Goal: Task Accomplishment & Management: Manage account settings

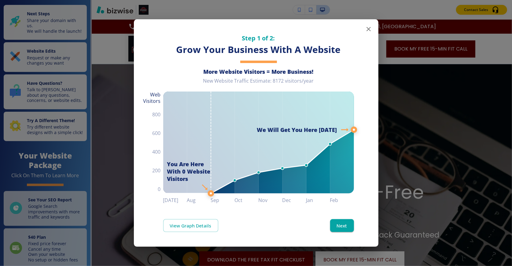
click at [368, 28] on icon "button" at bounding box center [368, 28] width 7 height 7
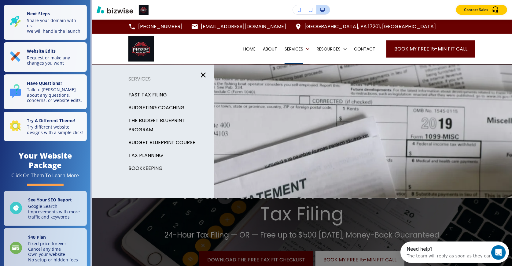
click at [202, 74] on icon "button" at bounding box center [203, 75] width 9 height 9
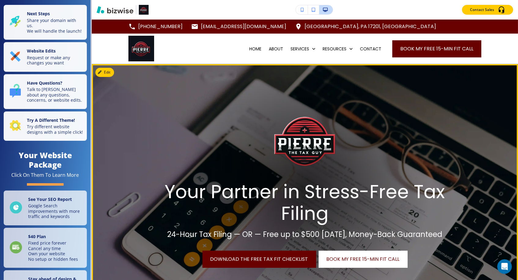
click at [472, 129] on img at bounding box center [305, 189] width 426 height 251
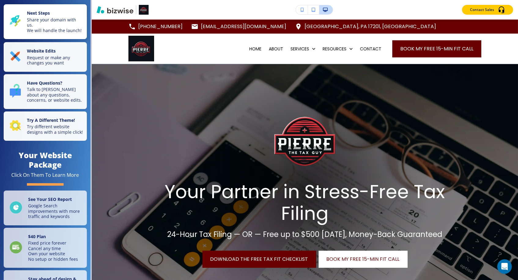
click at [51, 33] on p "Share your domain with us. We will handle the launch!" at bounding box center [55, 25] width 56 height 16
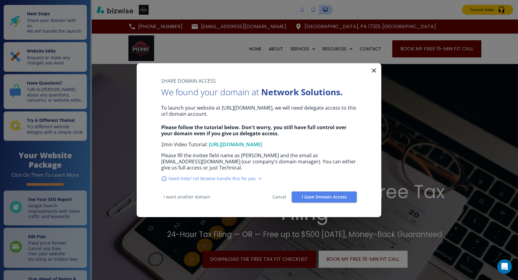
click at [374, 69] on icon "button" at bounding box center [374, 71] width 4 height 4
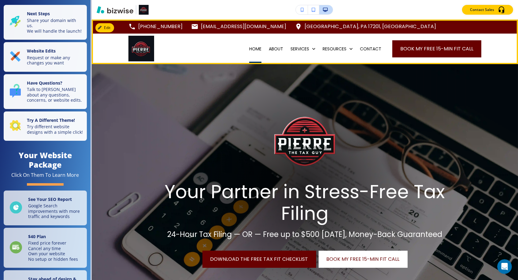
click at [254, 49] on p "HOME" at bounding box center [255, 49] width 12 height 6
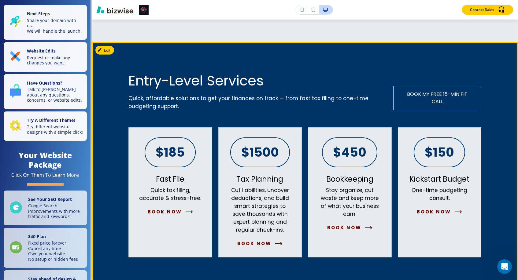
scroll to position [654, 0]
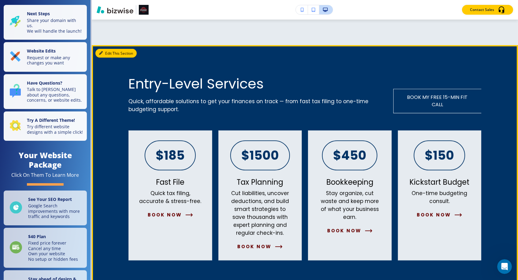
click at [106, 54] on button "Edit This Section" at bounding box center [115, 53] width 41 height 9
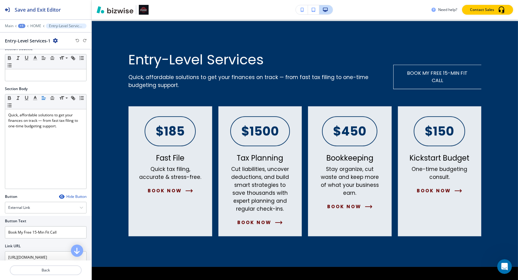
scroll to position [56, 0]
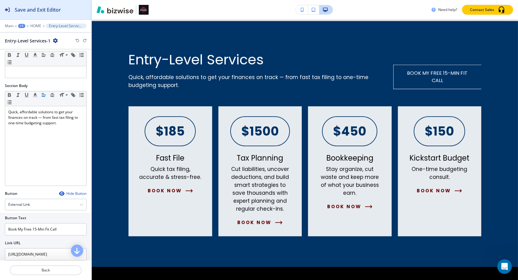
click at [15, 8] on h2 "Save and Exit Editor" at bounding box center [38, 9] width 46 height 7
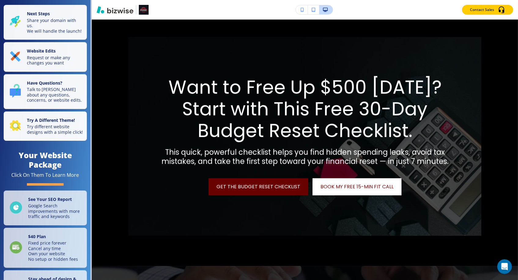
scroll to position [941, 0]
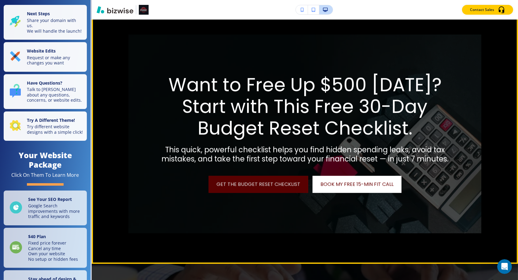
click at [237, 193] on link "Get the Budget Reset Checklist" at bounding box center [259, 184] width 100 height 17
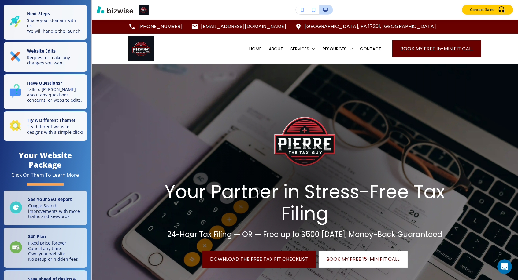
scroll to position [0, 0]
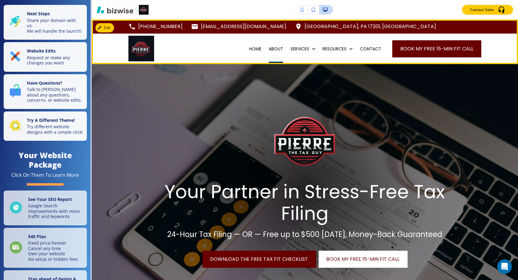
click at [271, 50] on p "ABOUT" at bounding box center [276, 49] width 14 height 6
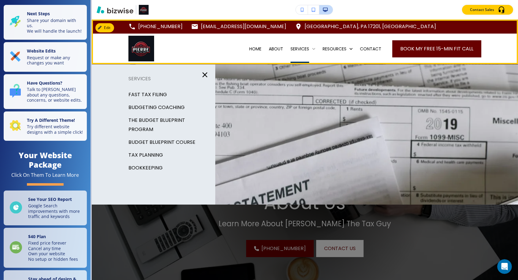
click at [296, 51] on p "SERVICES" at bounding box center [300, 49] width 19 height 6
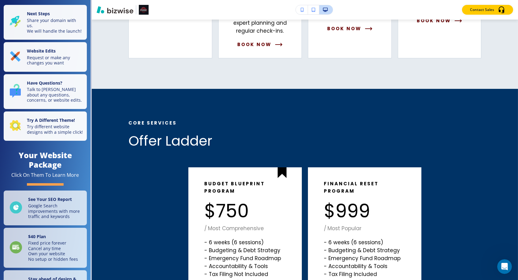
scroll to position [469, 0]
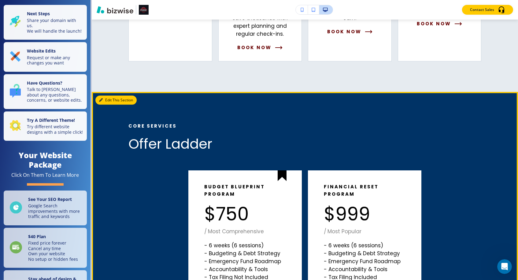
click at [111, 102] on button "Edit This Section" at bounding box center [115, 100] width 41 height 9
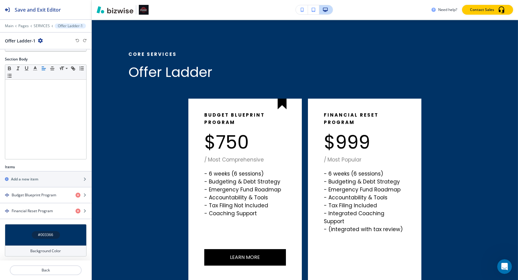
scroll to position [82, 0]
click at [43, 250] on h4 "Background Color" at bounding box center [46, 252] width 31 height 6
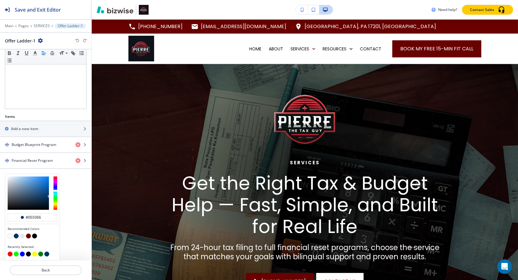
scroll to position [133, 0]
click at [29, 237] on button "button" at bounding box center [28, 236] width 5 height 5
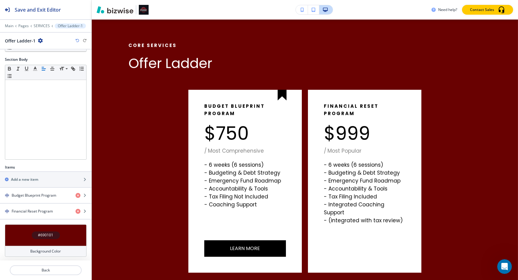
scroll to position [0, 0]
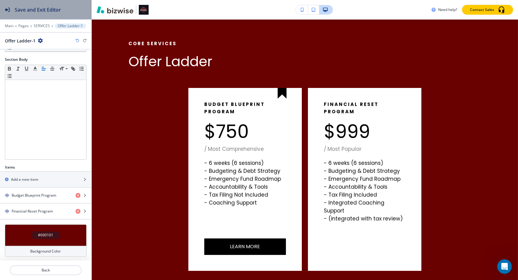
click at [25, 13] on div "Save and Exit Editor" at bounding box center [30, 9] width 61 height 19
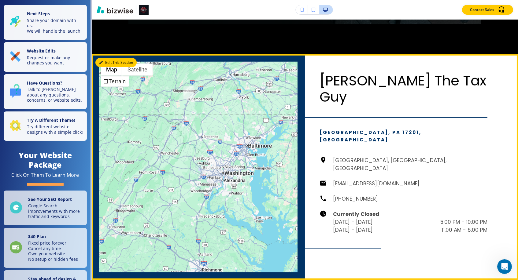
click at [105, 67] on button "Edit This Section" at bounding box center [115, 62] width 41 height 9
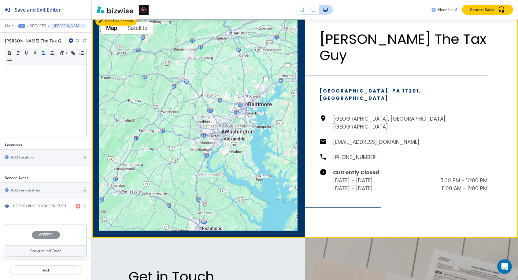
click at [106, 26] on button "Edit This Section" at bounding box center [115, 21] width 41 height 9
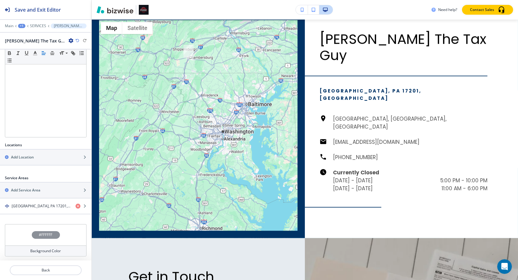
click at [46, 246] on div "Background Color" at bounding box center [46, 251] width 82 height 11
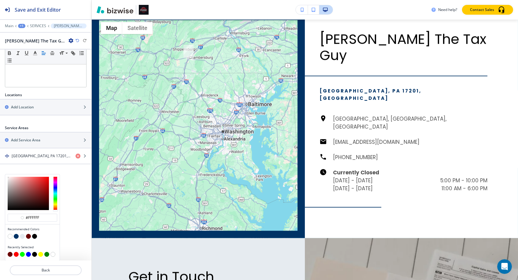
click at [16, 237] on button "button" at bounding box center [16, 236] width 5 height 5
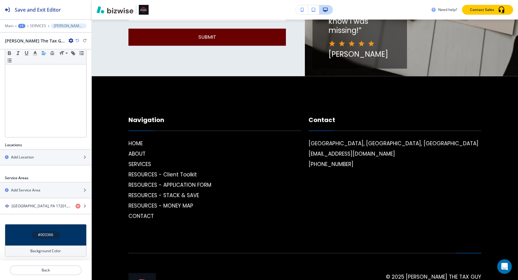
click at [52, 252] on h4 "Background Color" at bounding box center [46, 252] width 31 height 6
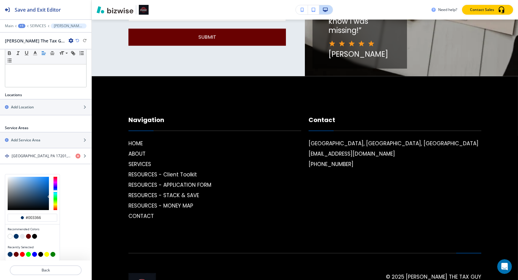
click at [29, 238] on button "button" at bounding box center [28, 236] width 5 height 5
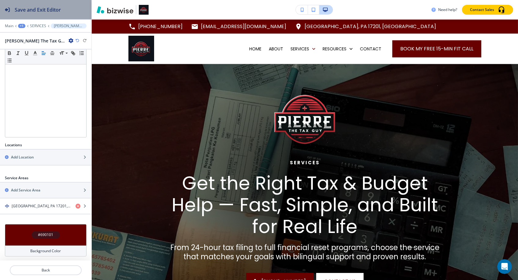
click at [36, 12] on h2 "Save and Exit Editor" at bounding box center [38, 9] width 46 height 7
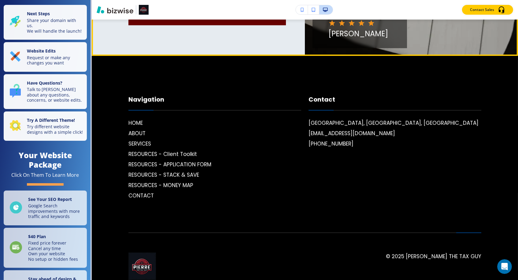
scroll to position [1541, 0]
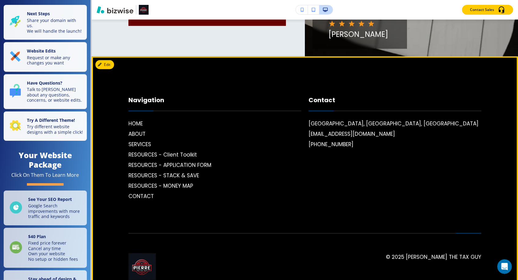
click at [146, 96] on div "Navigation HOME ABOUT SERVICES RESOURCES - Client Toolkit RESOURCES - APPLICATI…" at bounding box center [214, 148] width 173 height 105
click at [104, 60] on button "Edit Footer" at bounding box center [111, 64] width 32 height 9
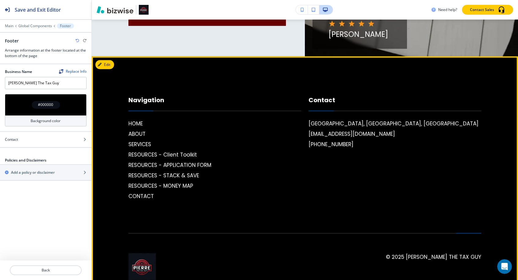
click at [134, 96] on div "Navigation HOME ABOUT SERVICES RESOURCES - Client Toolkit RESOURCES - APPLICATI…" at bounding box center [214, 148] width 173 height 105
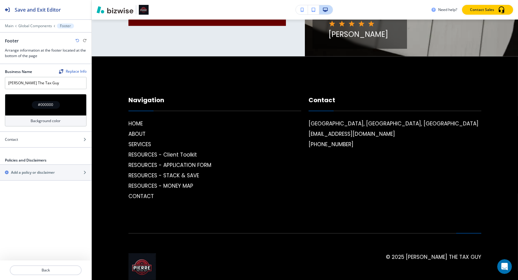
scroll to position [0, 0]
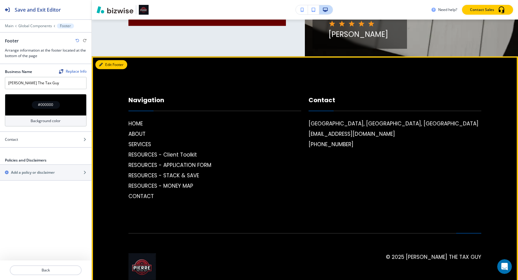
click at [108, 60] on button "Edit Footer" at bounding box center [111, 64] width 32 height 9
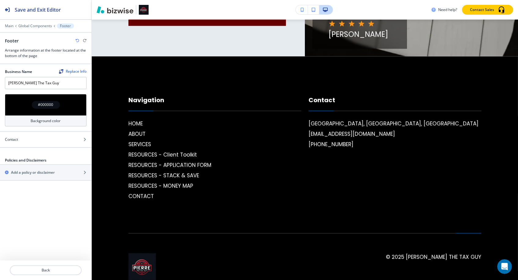
click at [63, 26] on p "Footer" at bounding box center [65, 26] width 11 height 4
click at [38, 27] on p "Global Components" at bounding box center [35, 26] width 34 height 4
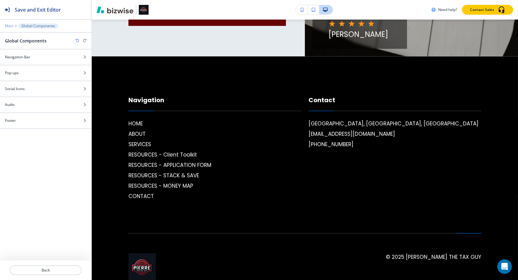
click at [11, 25] on p "Main" at bounding box center [9, 26] width 9 height 4
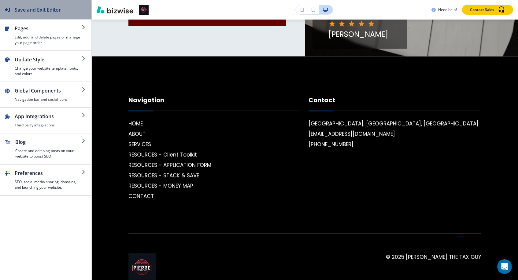
click at [26, 11] on h2 "Save and Exit Editor" at bounding box center [38, 9] width 46 height 7
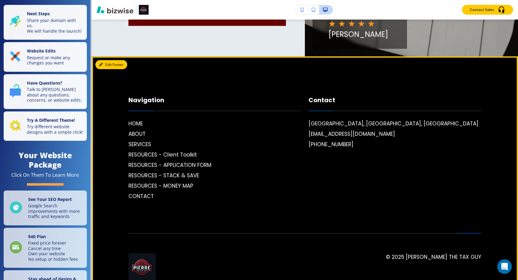
click at [103, 60] on button "Edit Footer" at bounding box center [111, 64] width 32 height 9
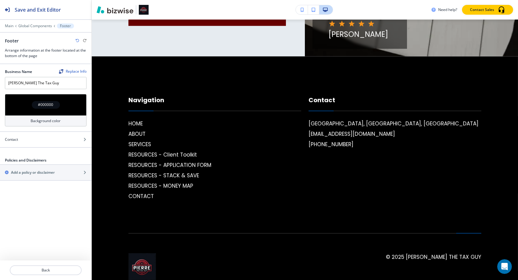
click at [44, 122] on h4 "Background color" at bounding box center [46, 121] width 30 height 6
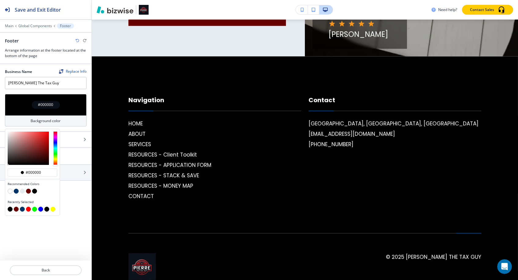
click at [62, 117] on div "Background color" at bounding box center [46, 121] width 82 height 11
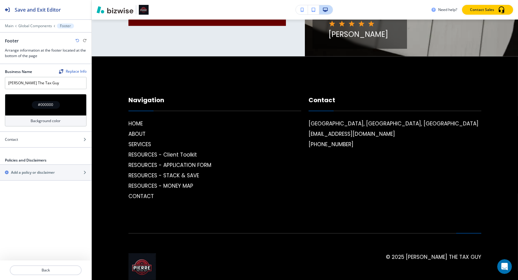
click at [79, 226] on div "Business Name Replace Info [PERSON_NAME] The Tax Guy #000000 Background color C…" at bounding box center [45, 162] width 91 height 197
click at [74, 139] on div "Contact" at bounding box center [39, 140] width 78 height 6
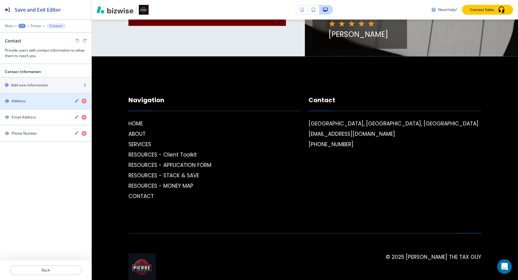
click at [41, 102] on div "Address" at bounding box center [34, 101] width 69 height 6
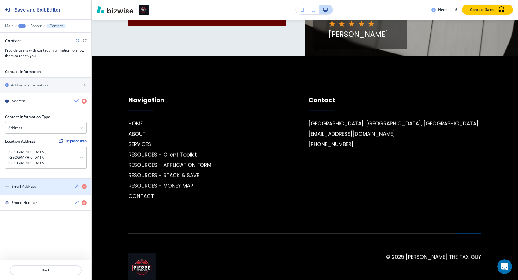
click at [46, 184] on div "Email Address" at bounding box center [34, 187] width 69 height 6
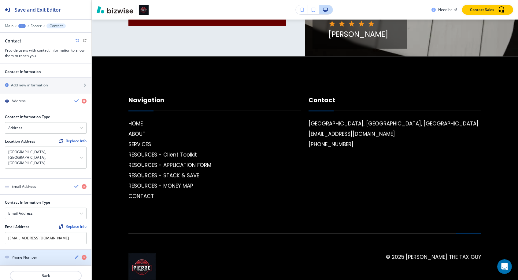
click at [44, 261] on div "button" at bounding box center [45, 263] width 91 height 5
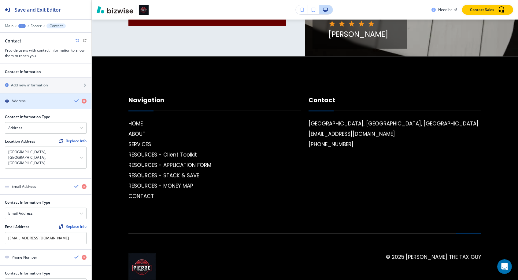
click at [31, 102] on div "Address" at bounding box center [34, 101] width 69 height 6
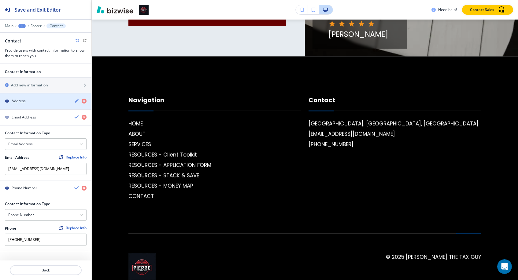
click at [29, 107] on div "button" at bounding box center [45, 106] width 91 height 5
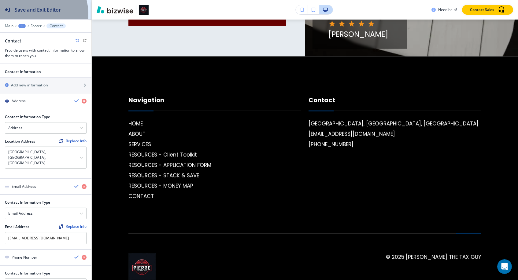
click at [28, 15] on div "Save and Exit Editor" at bounding box center [30, 9] width 61 height 19
